Goal: Task Accomplishment & Management: Use online tool/utility

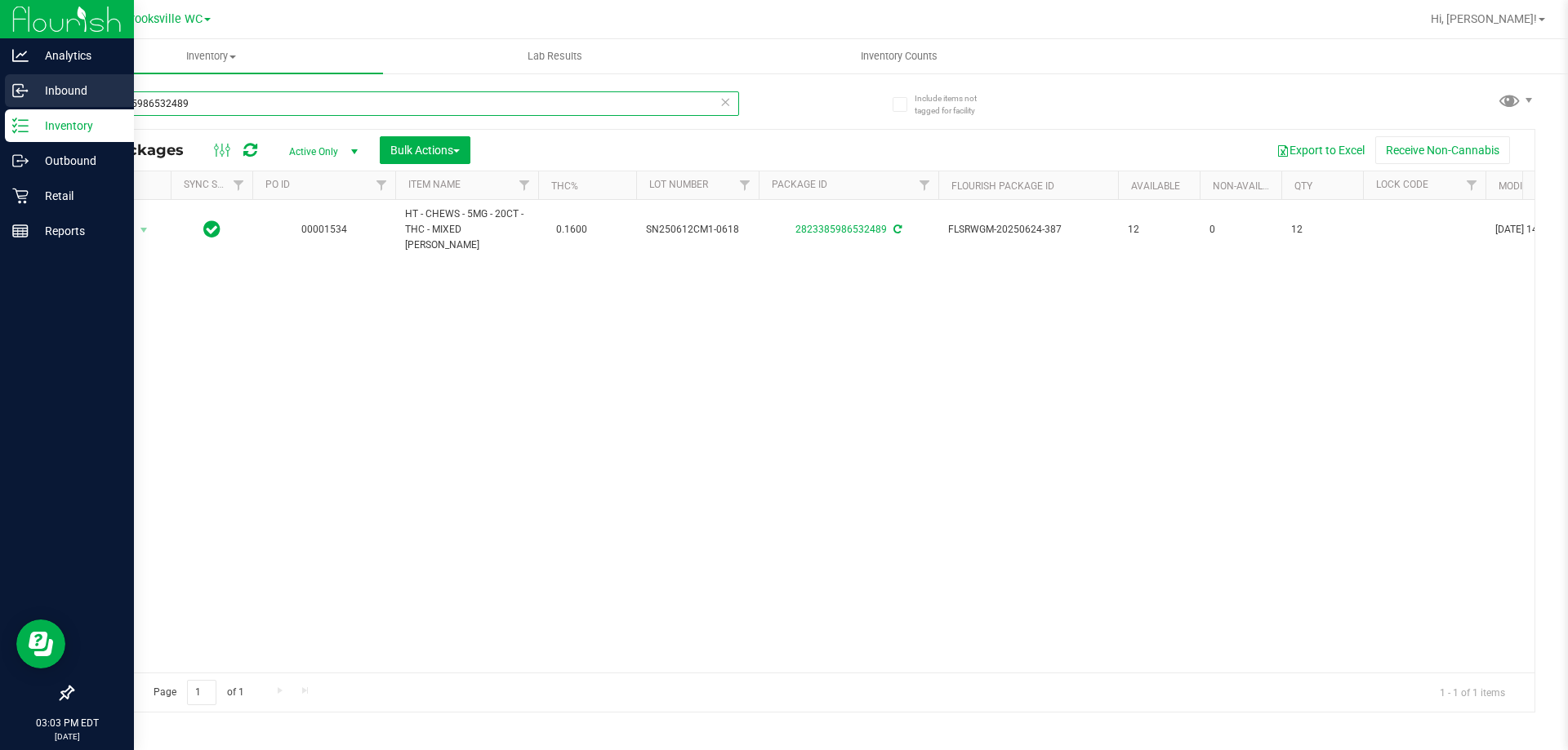
drag, startPoint x: 364, startPoint y: 98, endPoint x: 0, endPoint y: 98, distance: 364.0
click at [0, 98] on div "Analytics Inbound Inventory Outbound Retail Reports 03:03 PM EDT [DATE] 08/26 B…" at bounding box center [784, 375] width 1568 height 750
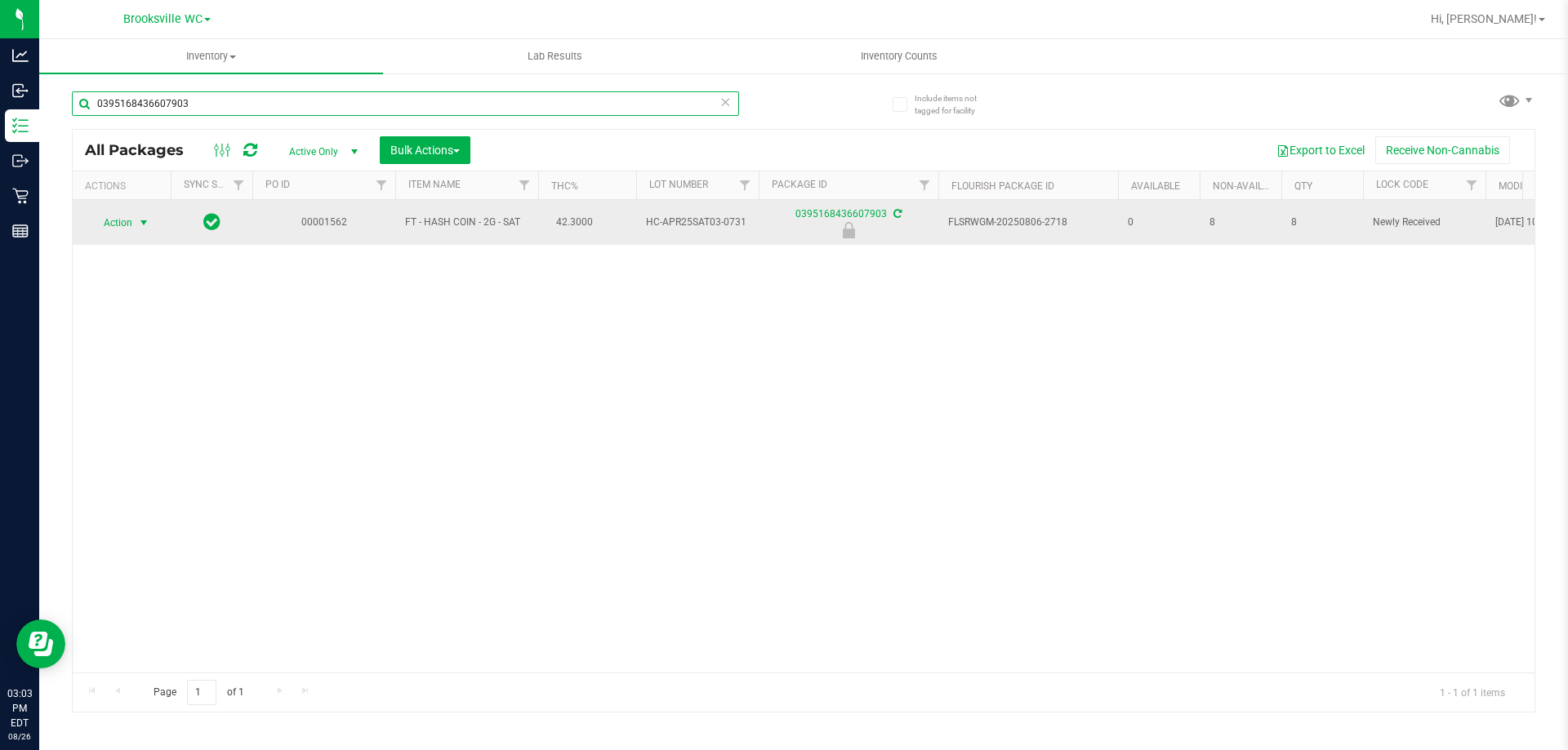
type input "0395168436607903"
click at [114, 215] on span "Action" at bounding box center [111, 223] width 44 height 23
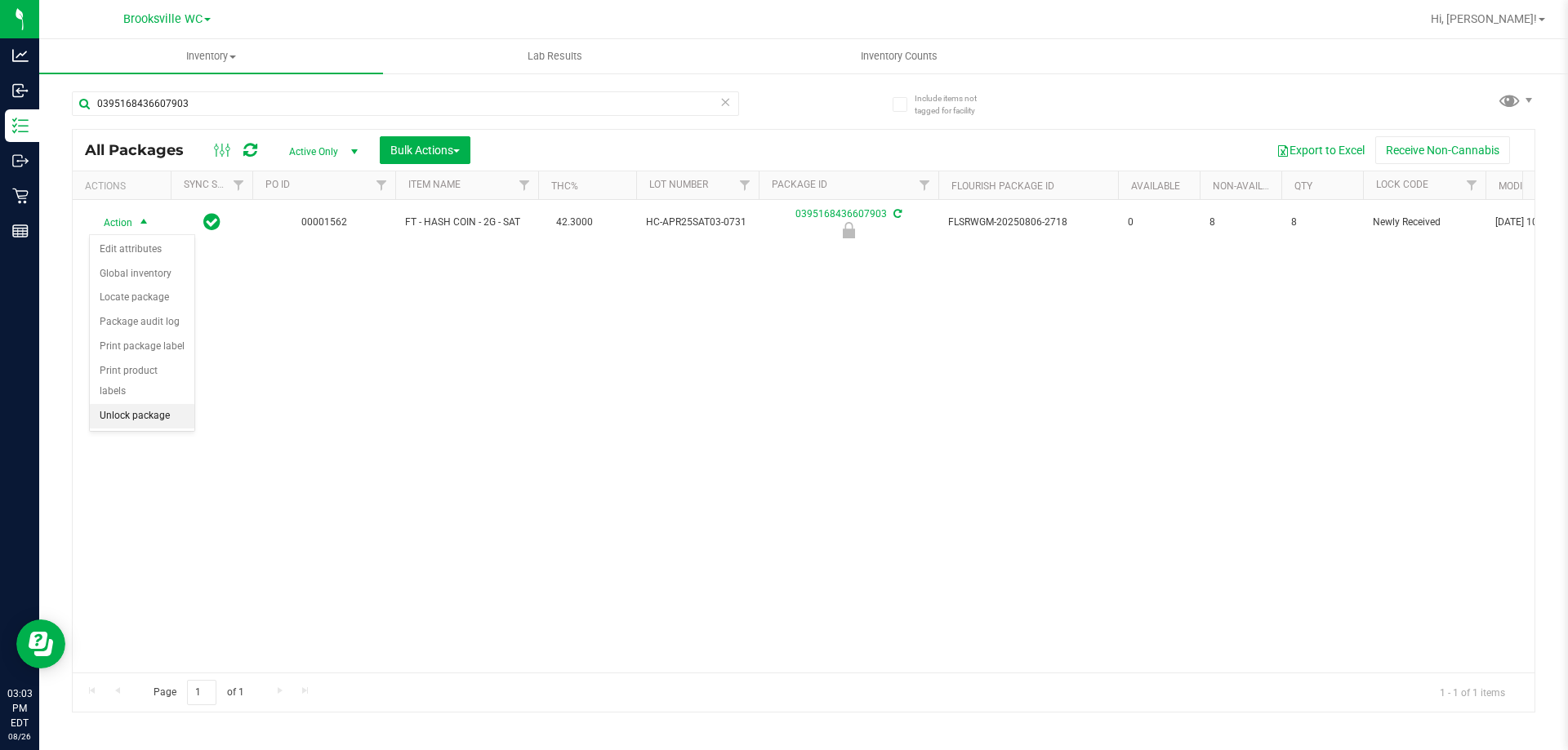
click at [126, 404] on li "Unlock package" at bounding box center [141, 416] width 105 height 25
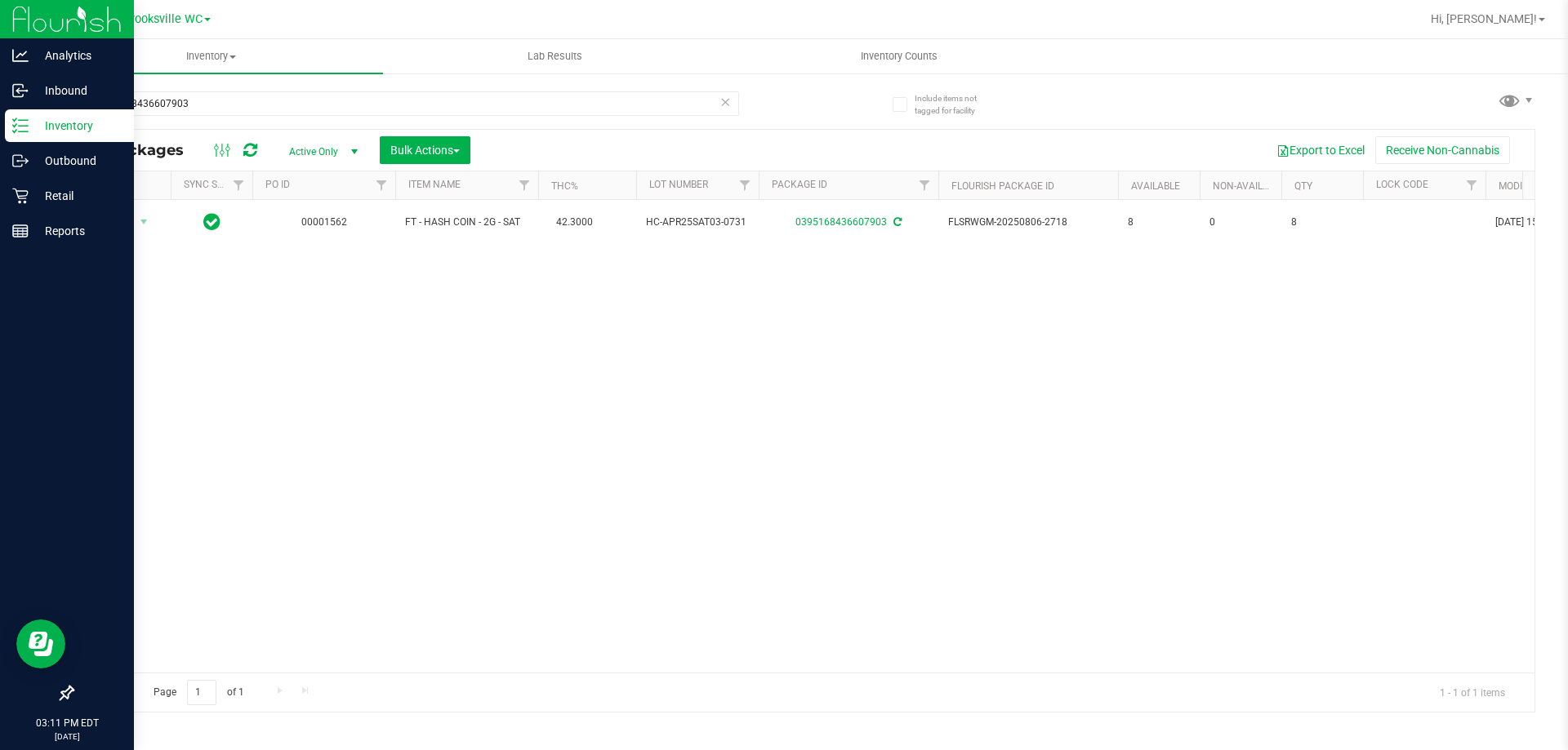
click at [51, 129] on p "Inventory" at bounding box center [78, 126] width 98 height 19
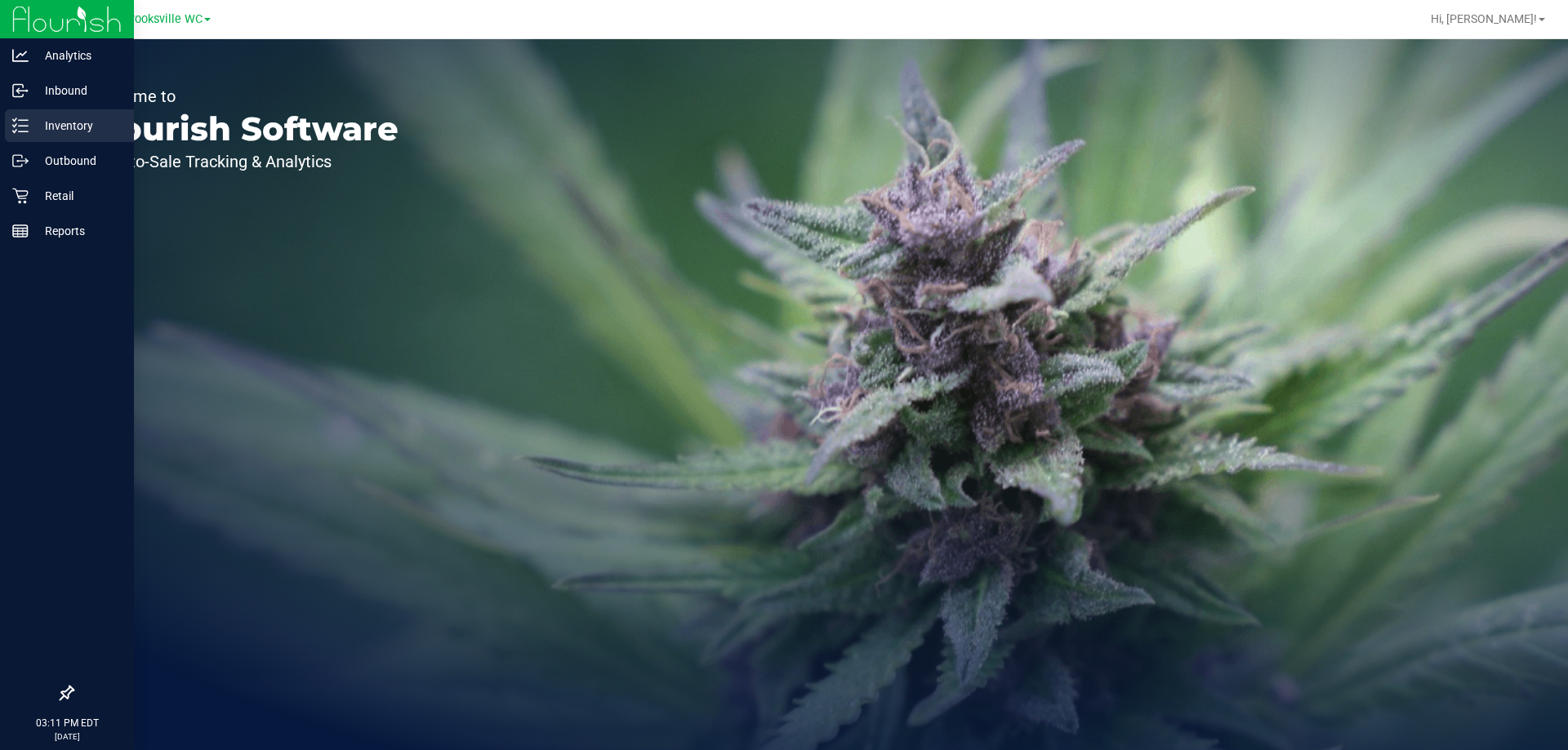
click at [33, 126] on p "Inventory" at bounding box center [78, 126] width 98 height 19
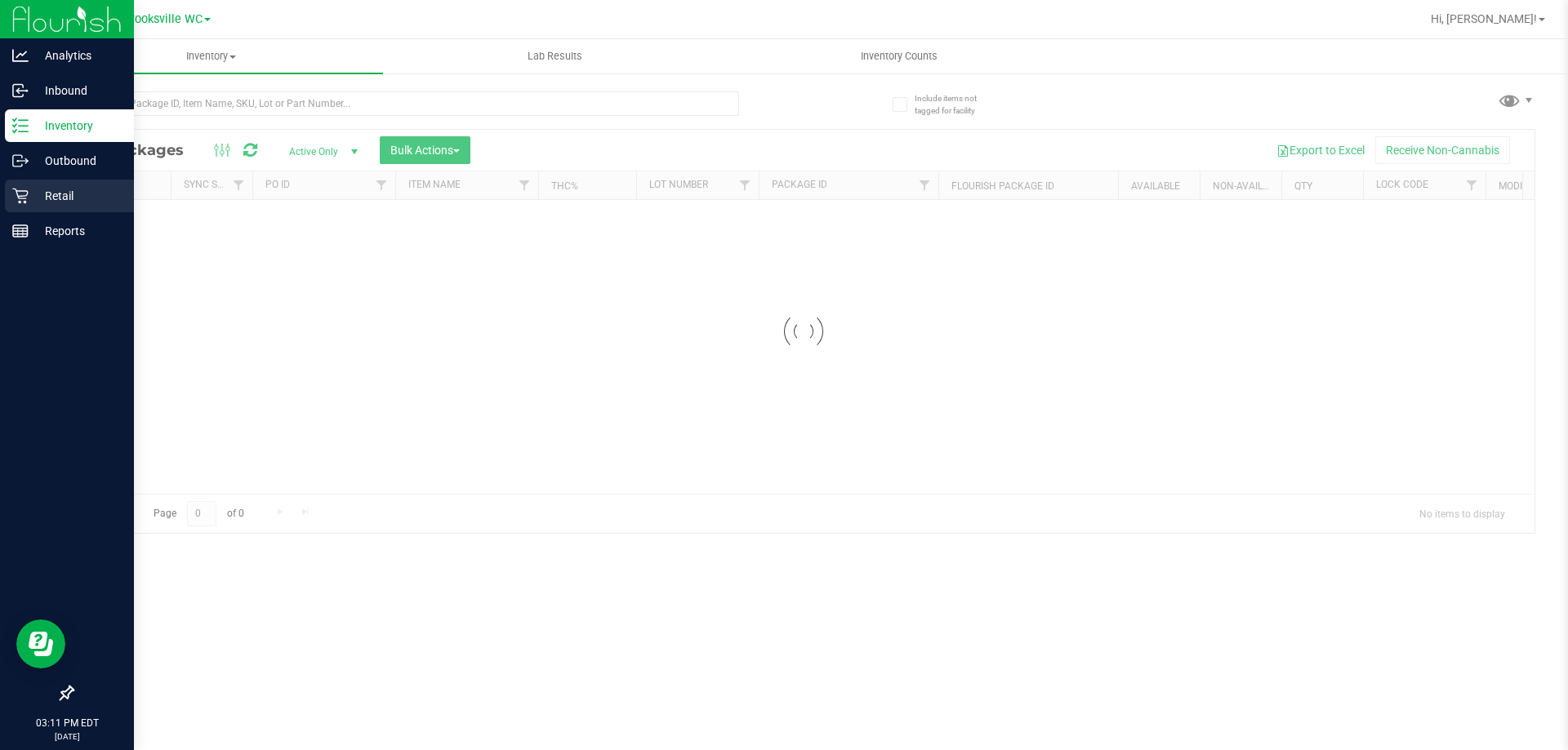
click at [42, 195] on p "Retail" at bounding box center [78, 196] width 98 height 19
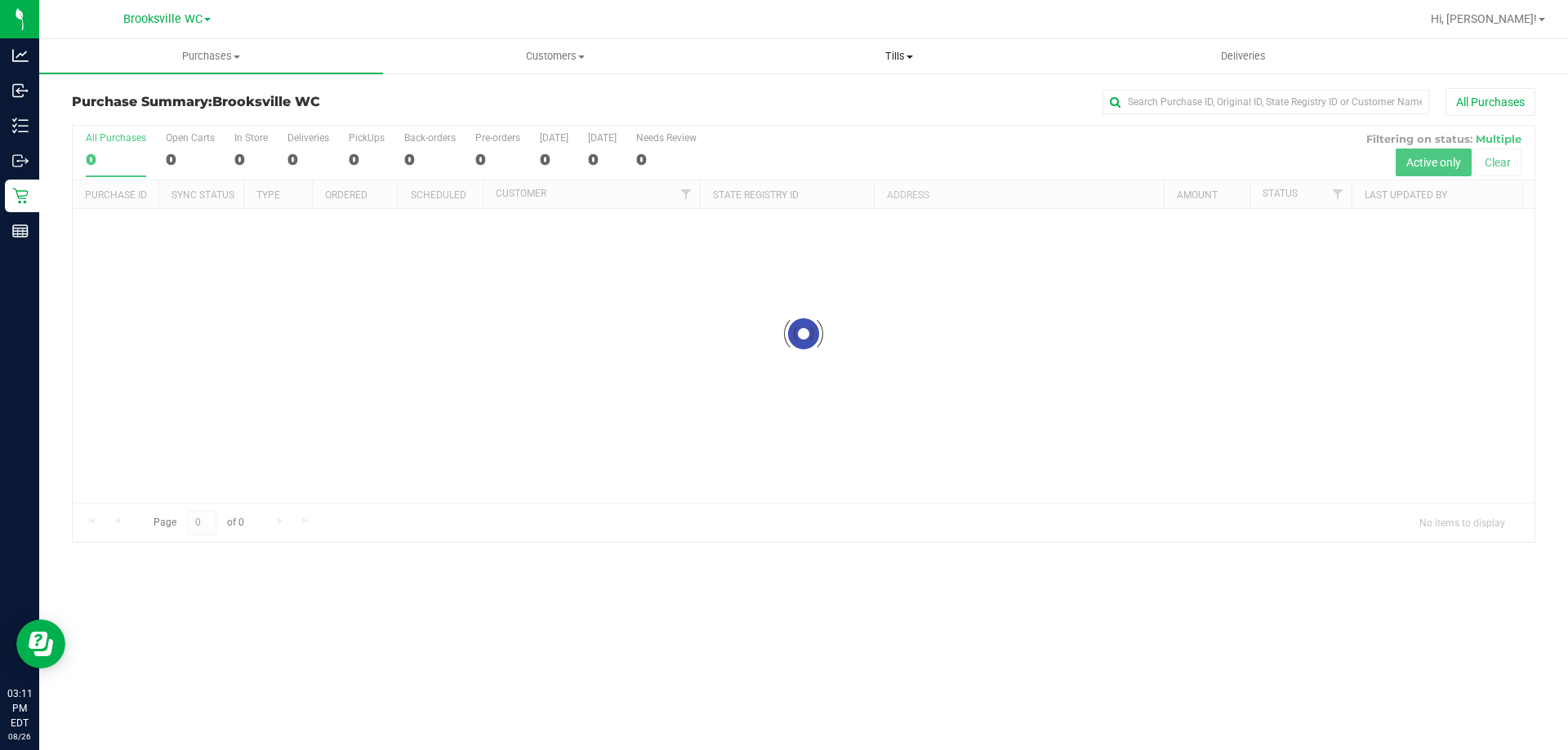
click at [897, 59] on span "Tills" at bounding box center [898, 56] width 342 height 15
click at [828, 99] on span "Manage tills" at bounding box center [781, 98] width 110 height 14
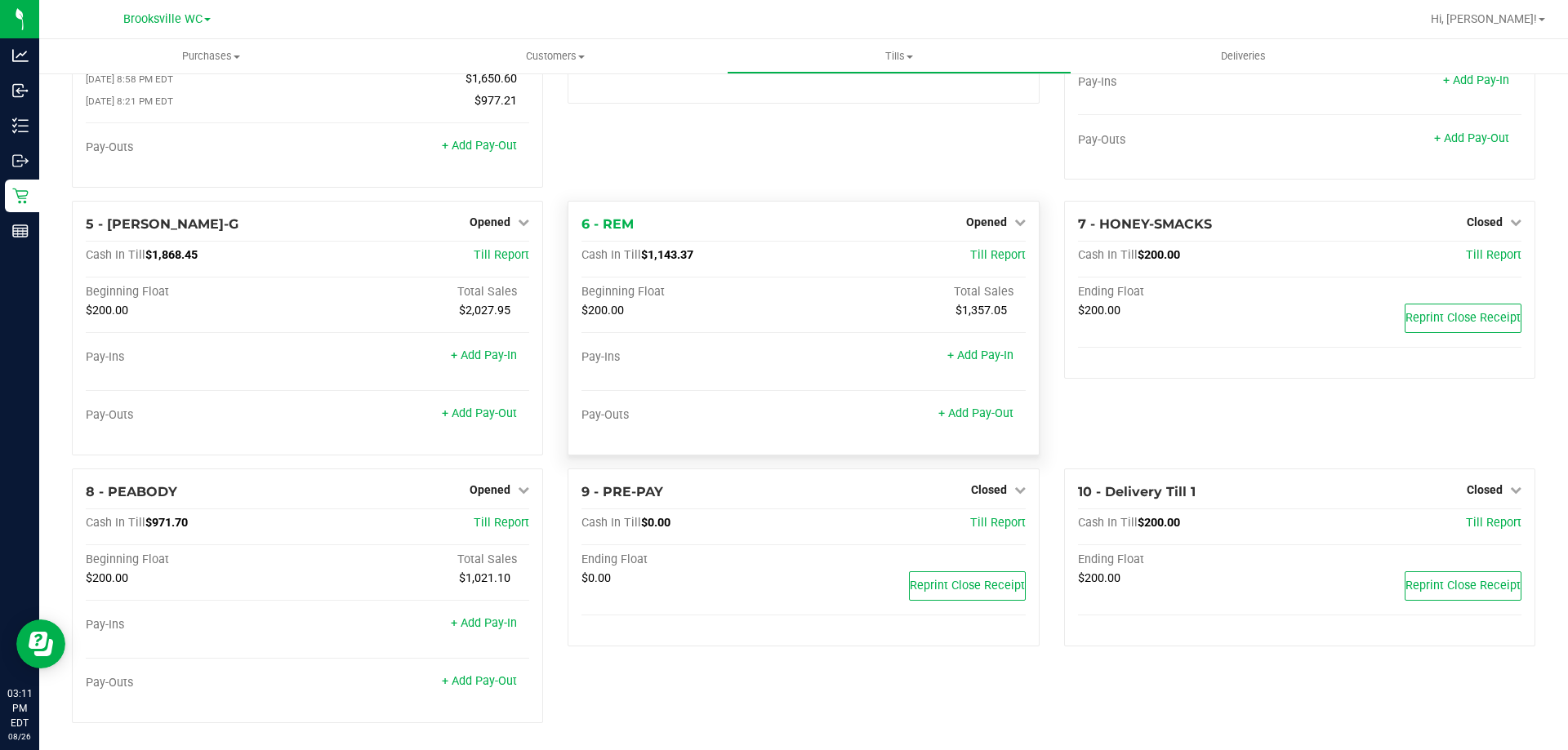
scroll to position [169, 0]
